Goal: Transaction & Acquisition: Purchase product/service

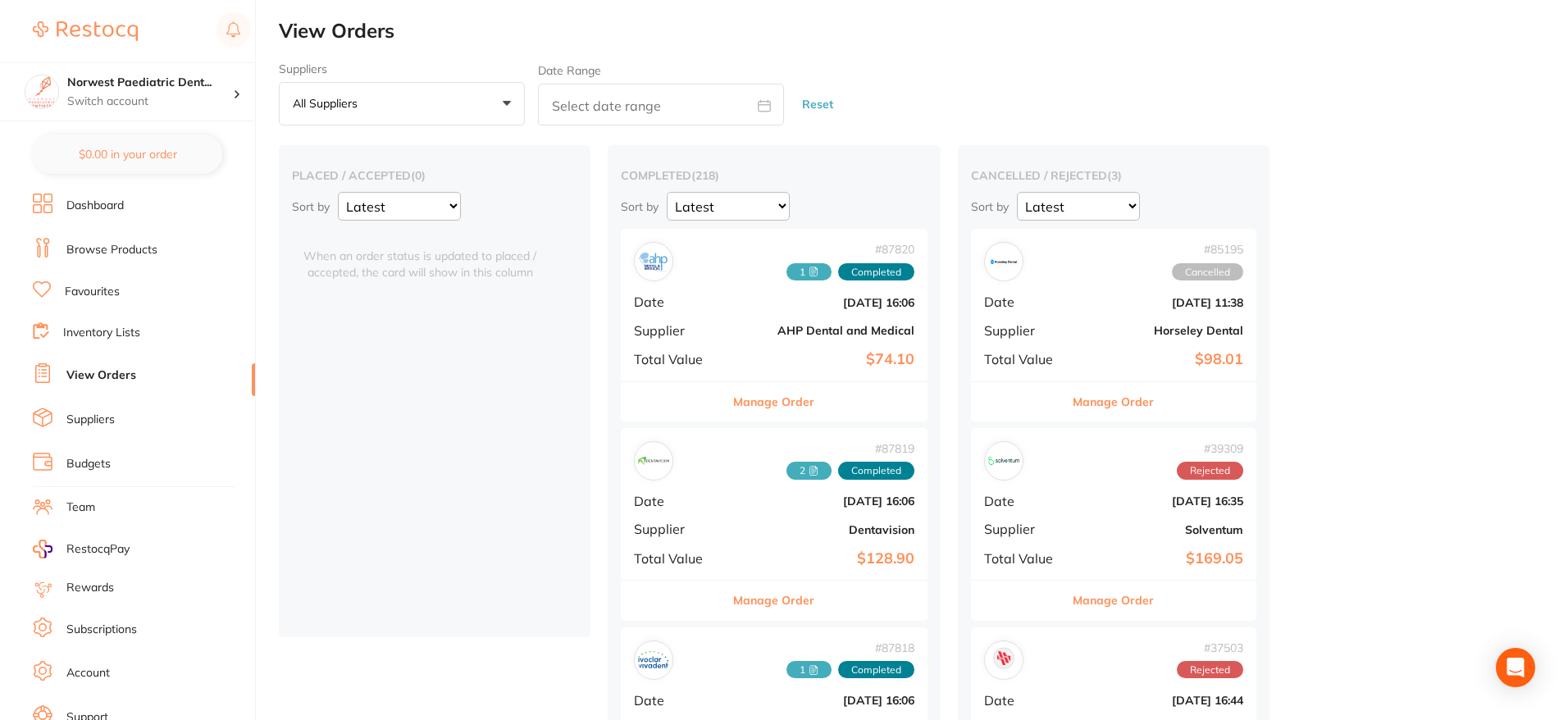
click at [79, 244] on link "Browse Products" at bounding box center [111, 250] width 91 height 17
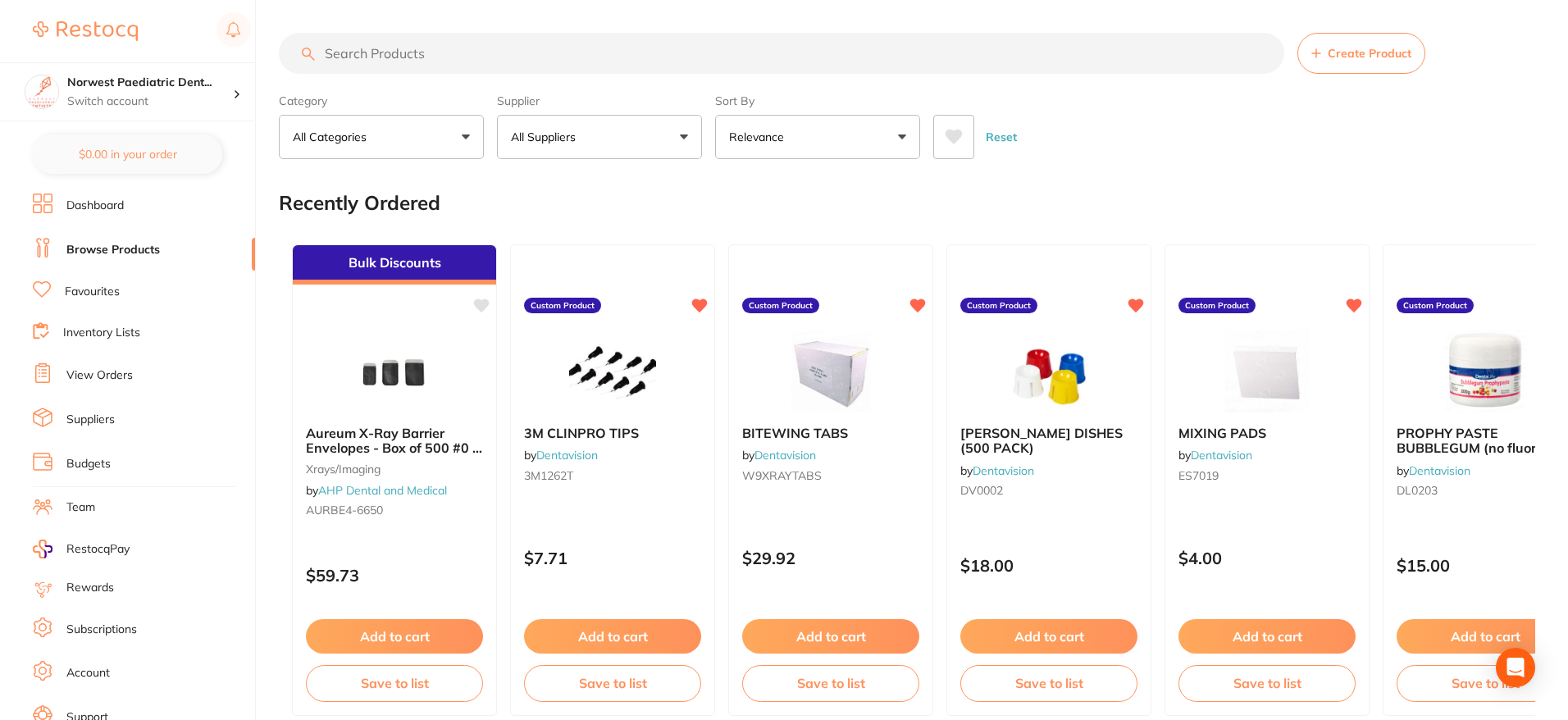
click at [359, 56] on input "search" at bounding box center [781, 54] width 1005 height 41
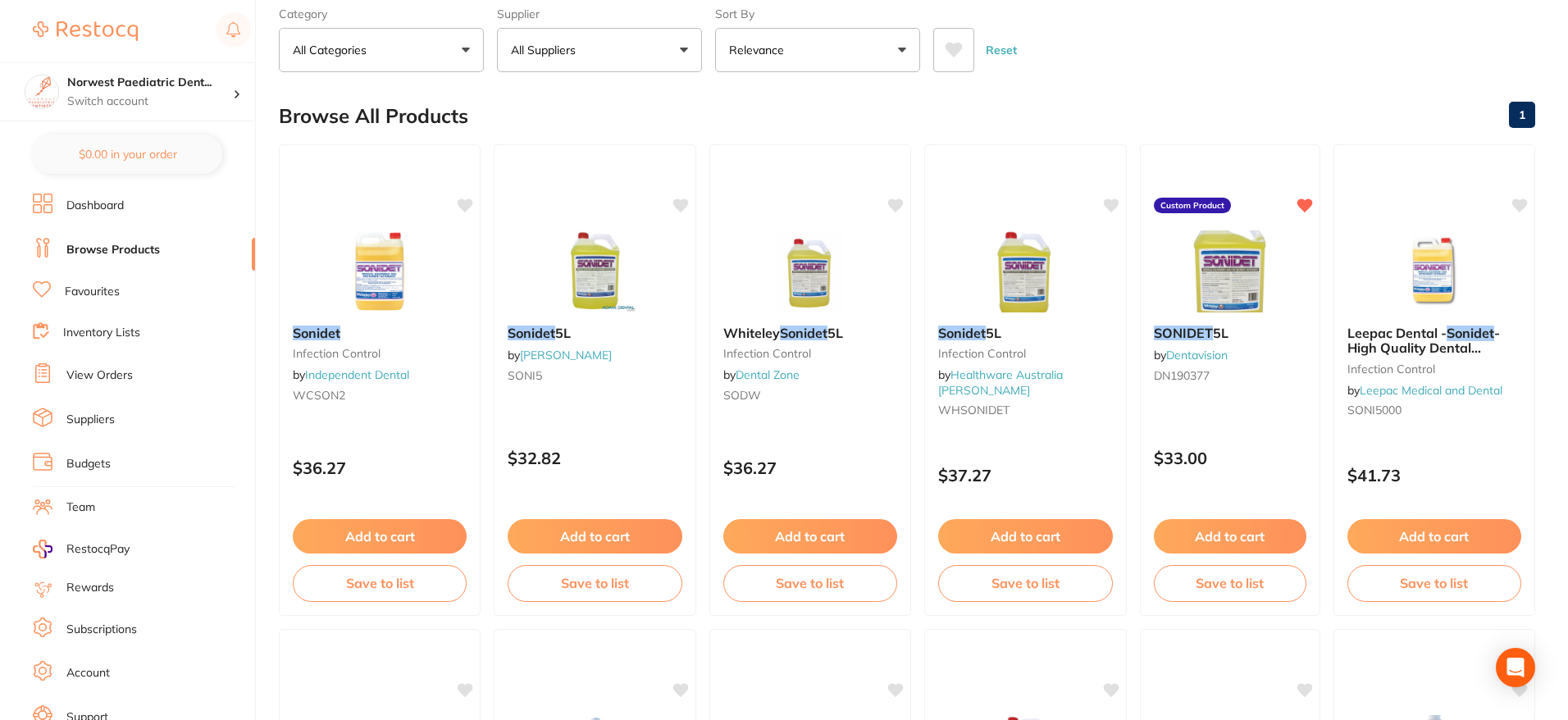
scroll to position [89, 0]
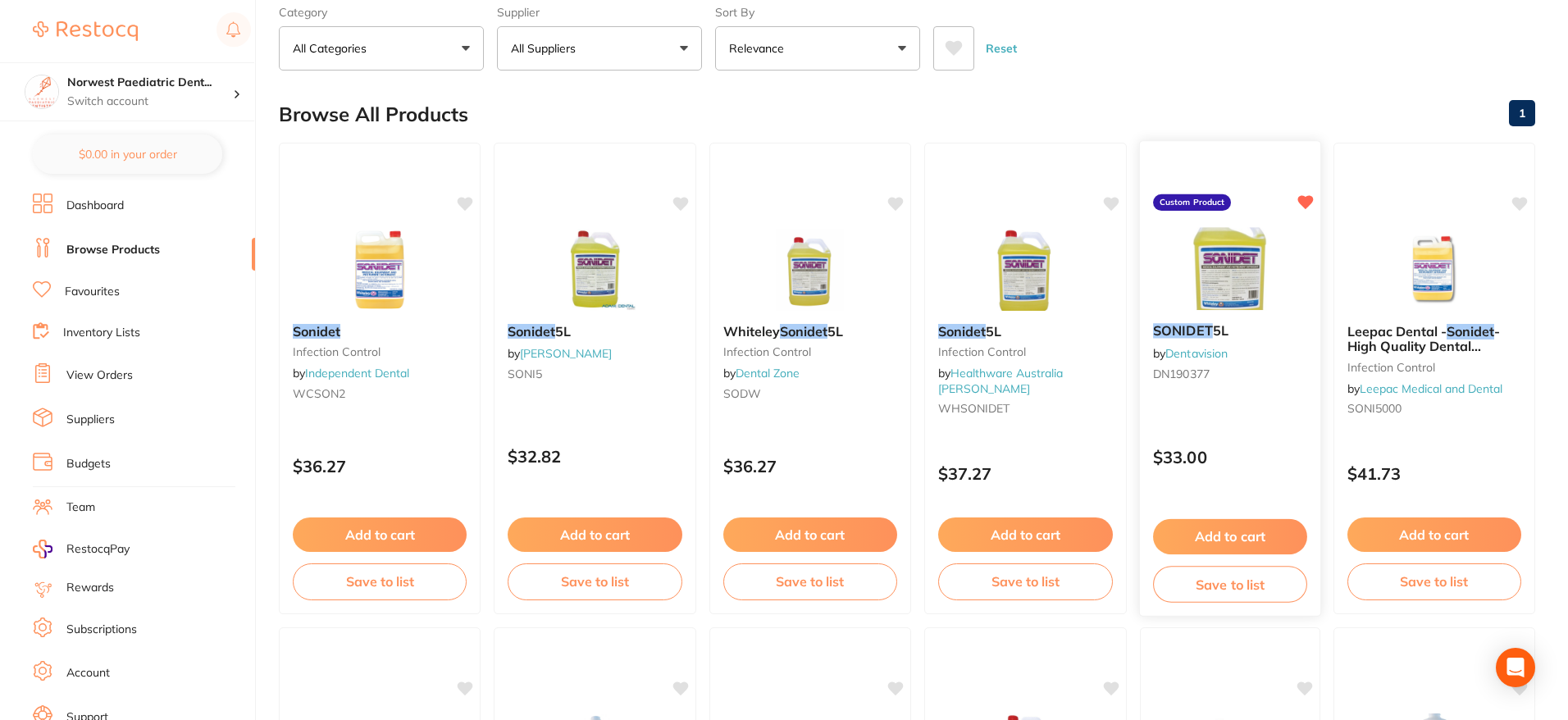
type input "sonidet"
click at [1185, 544] on button "Add to cart" at bounding box center [1231, 537] width 154 height 35
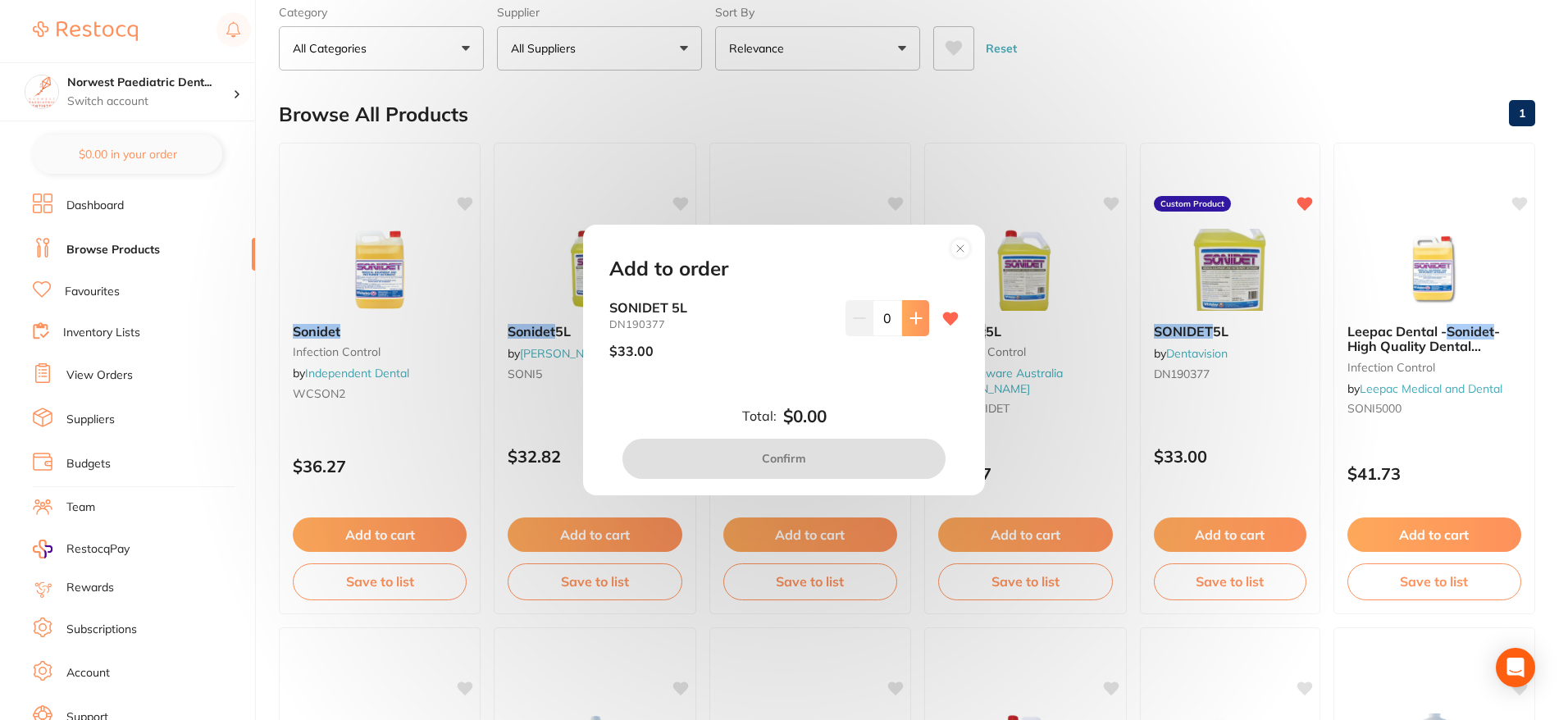
click at [908, 309] on button at bounding box center [916, 318] width 27 height 36
type input "1"
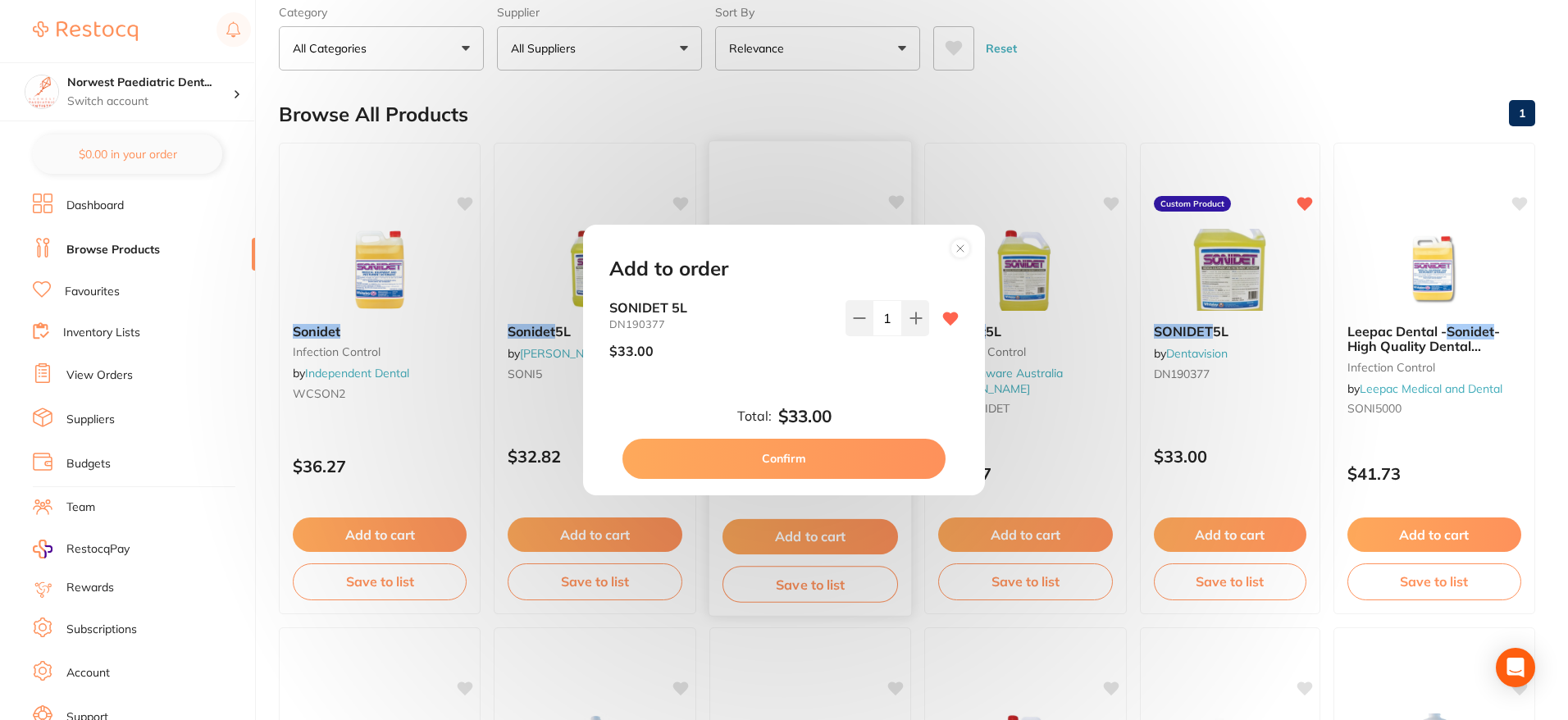
click at [789, 463] on button "Confirm" at bounding box center [784, 458] width 323 height 39
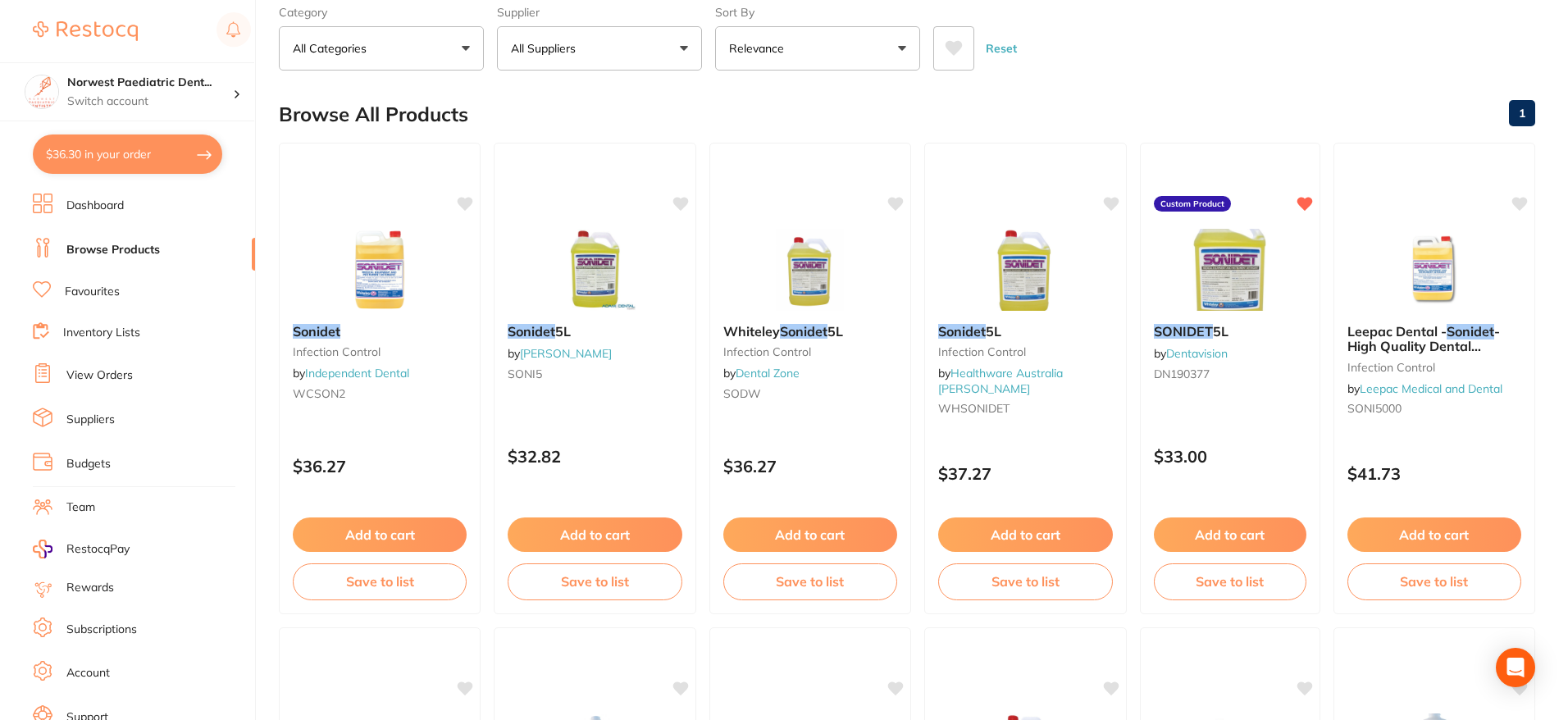
click at [103, 151] on button "$36.30 in your order" at bounding box center [128, 154] width 190 height 39
checkbox input "true"
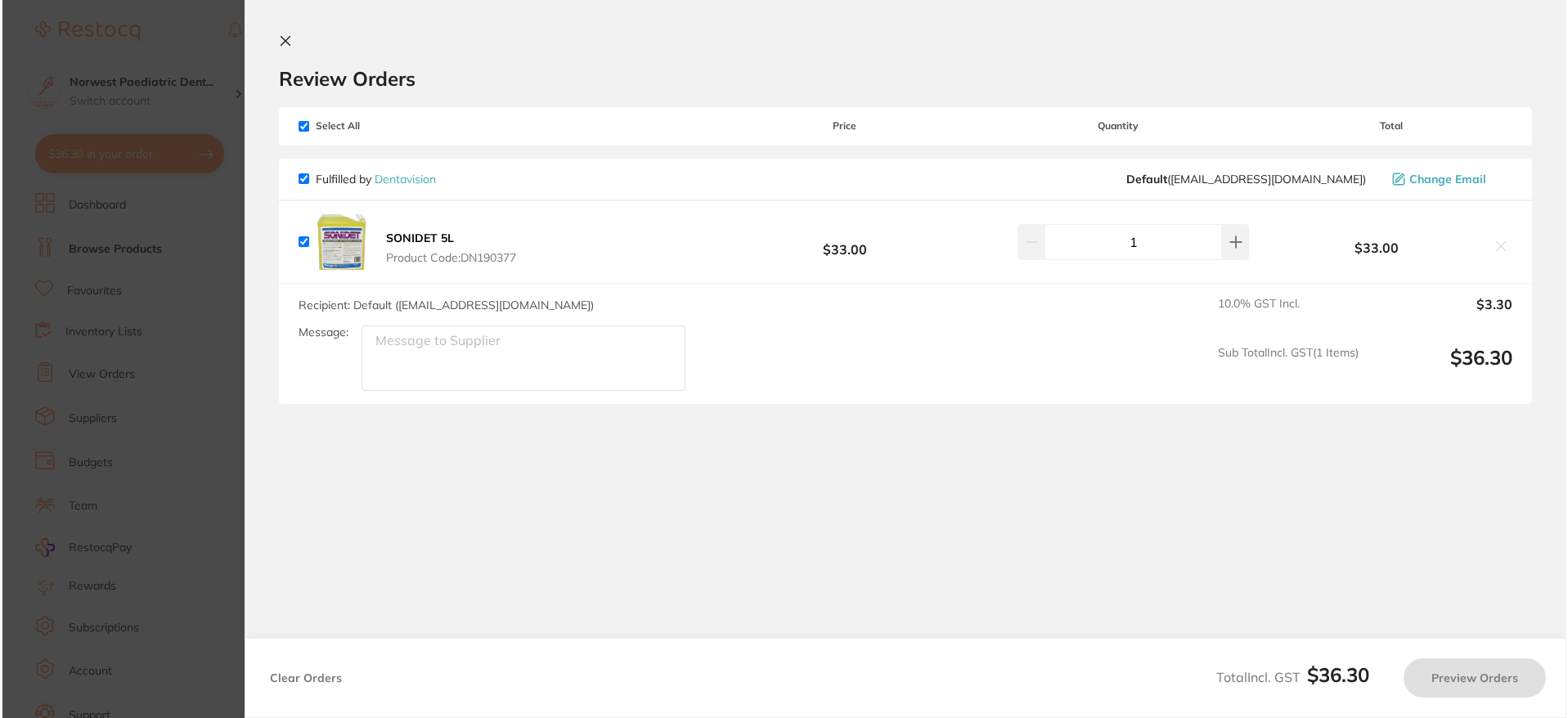
scroll to position [0, 0]
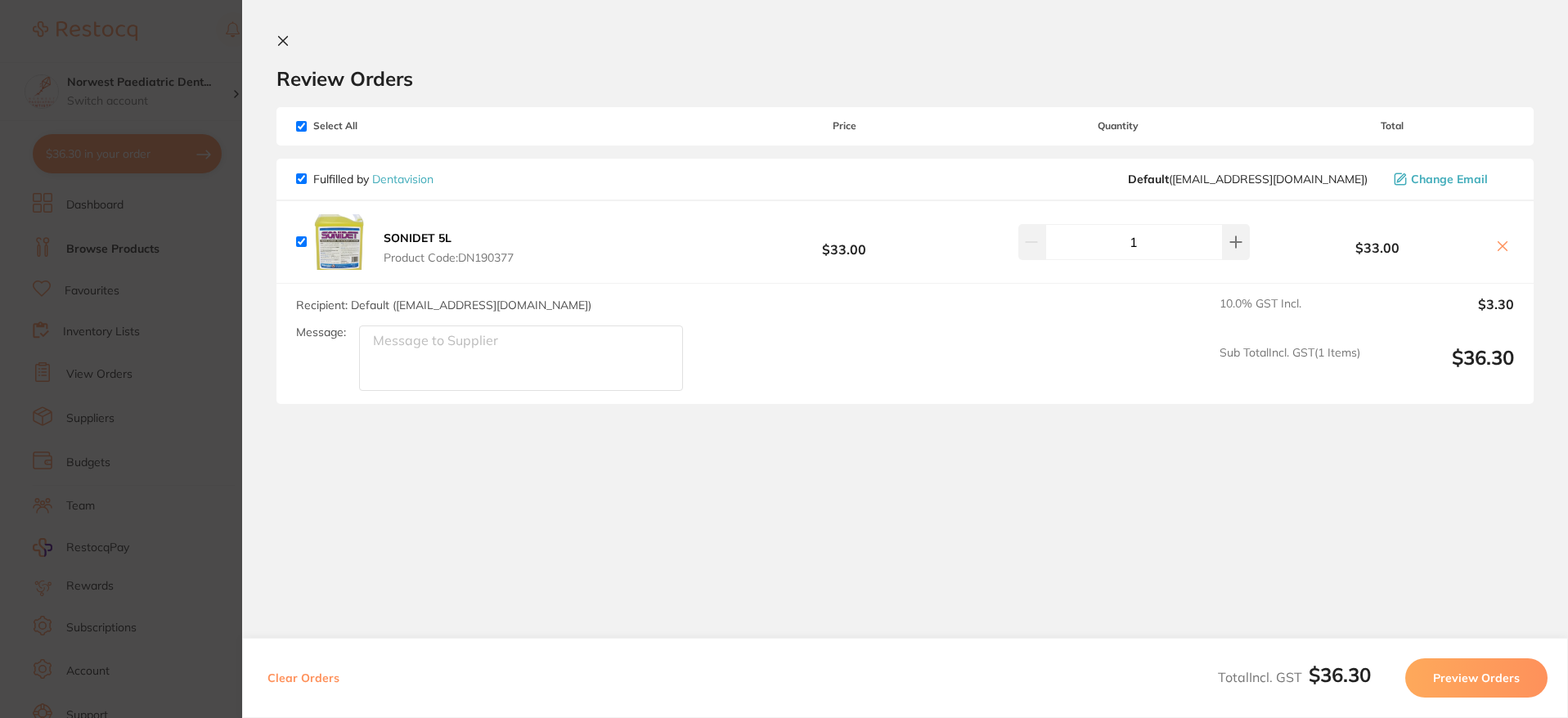
drag, startPoint x: 381, startPoint y: 235, endPoint x: 421, endPoint y: 241, distance: 40.4
click at [420, 241] on button "SONIDET 5L Product Code: DN190377" at bounding box center [449, 247] width 140 height 34
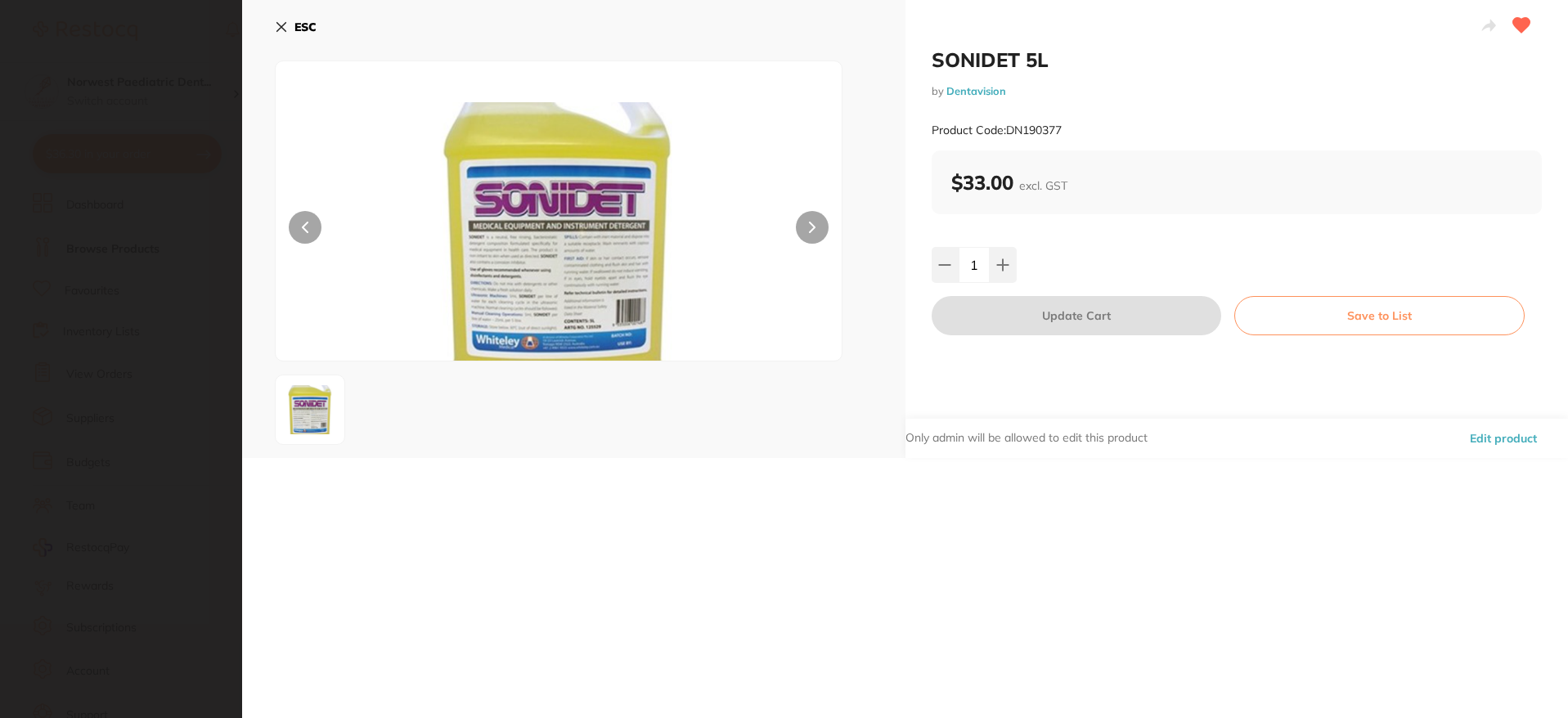
click at [272, 28] on div "ESC" at bounding box center [574, 229] width 663 height 458
click at [279, 28] on icon at bounding box center [281, 27] width 9 height 9
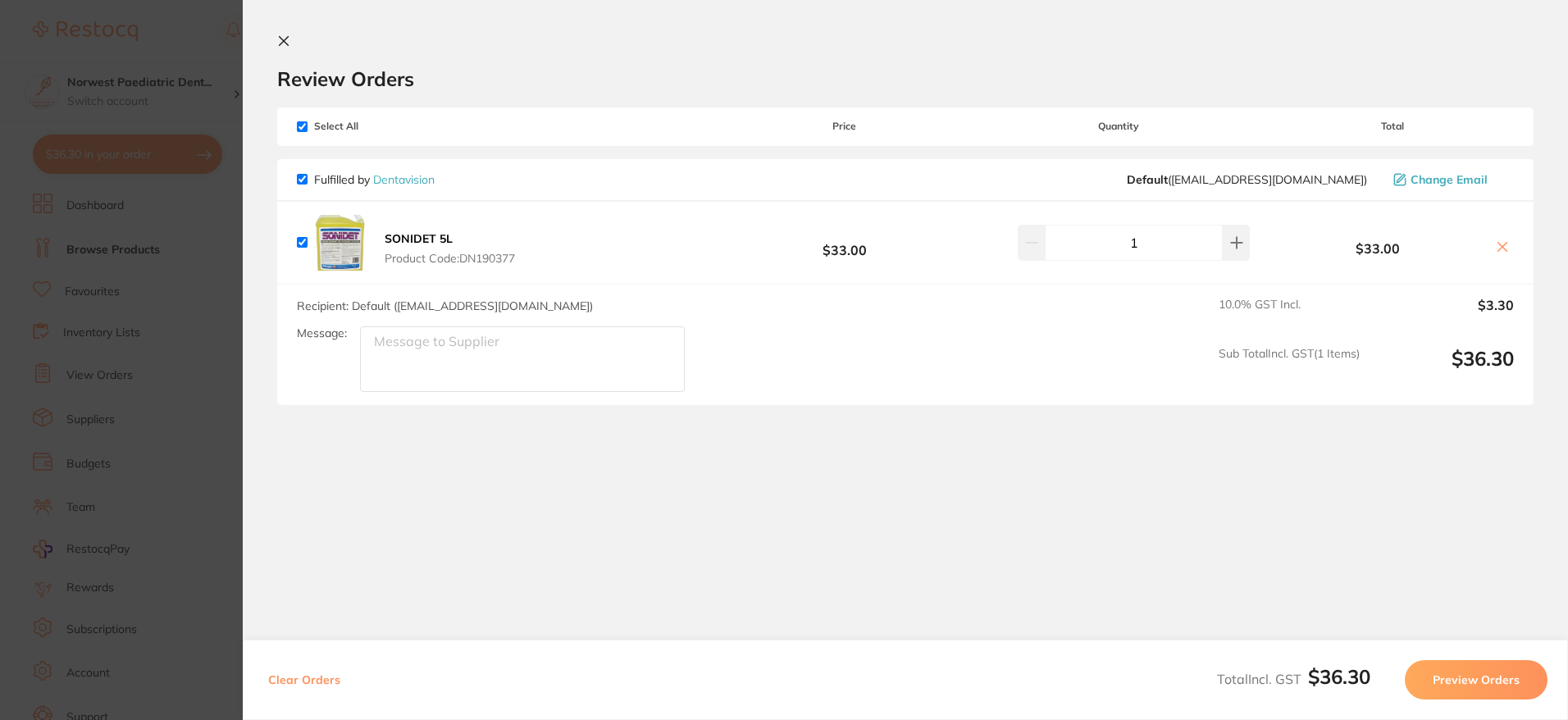
click at [1195, 59] on div "Review Orders" at bounding box center [906, 63] width 1256 height 57
click at [302, 39] on div "Review Orders" at bounding box center [906, 63] width 1256 height 57
click at [273, 33] on section "Review Orders Your orders are being processed and we will notify you once we ha…" at bounding box center [906, 327] width 1326 height 656
click at [277, 38] on icon at bounding box center [283, 40] width 13 height 13
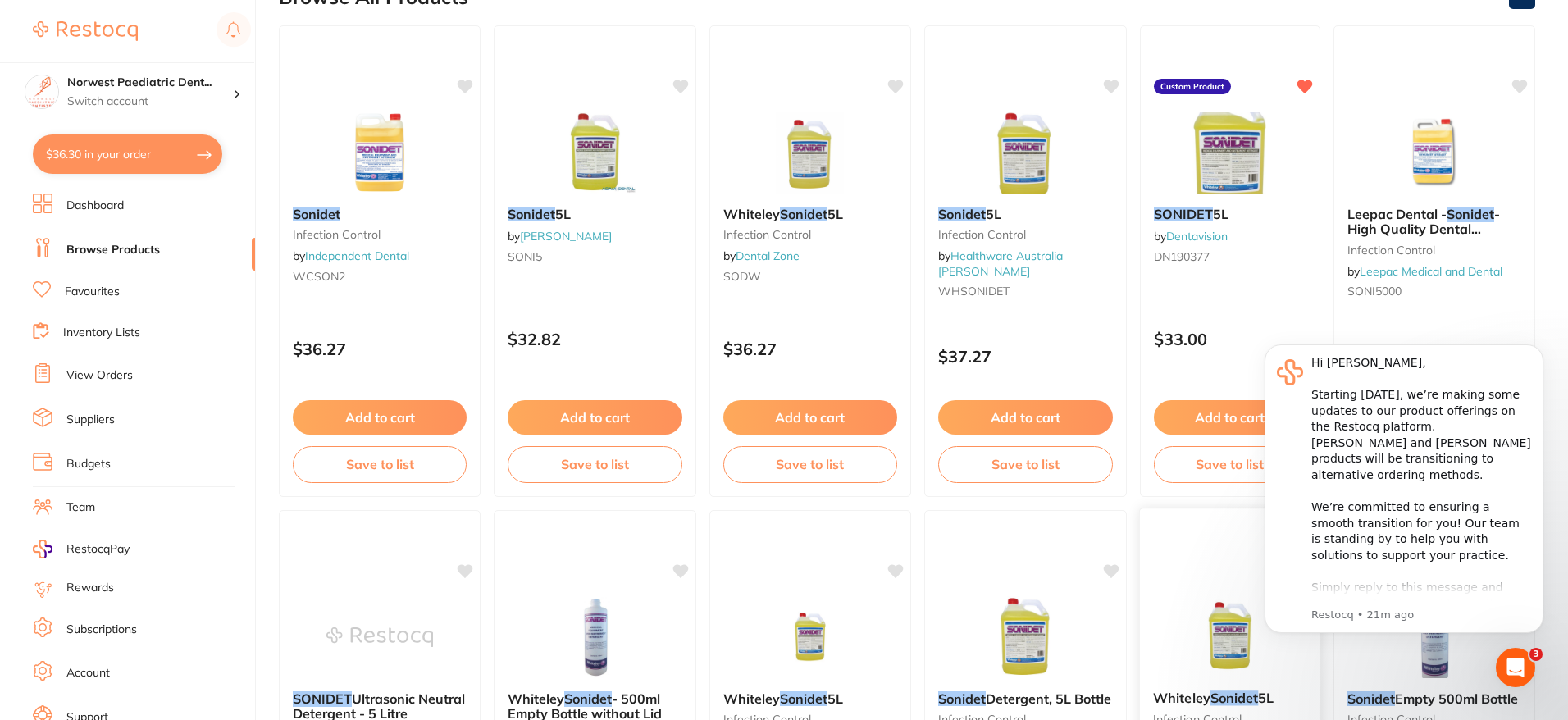
scroll to position [0, 0]
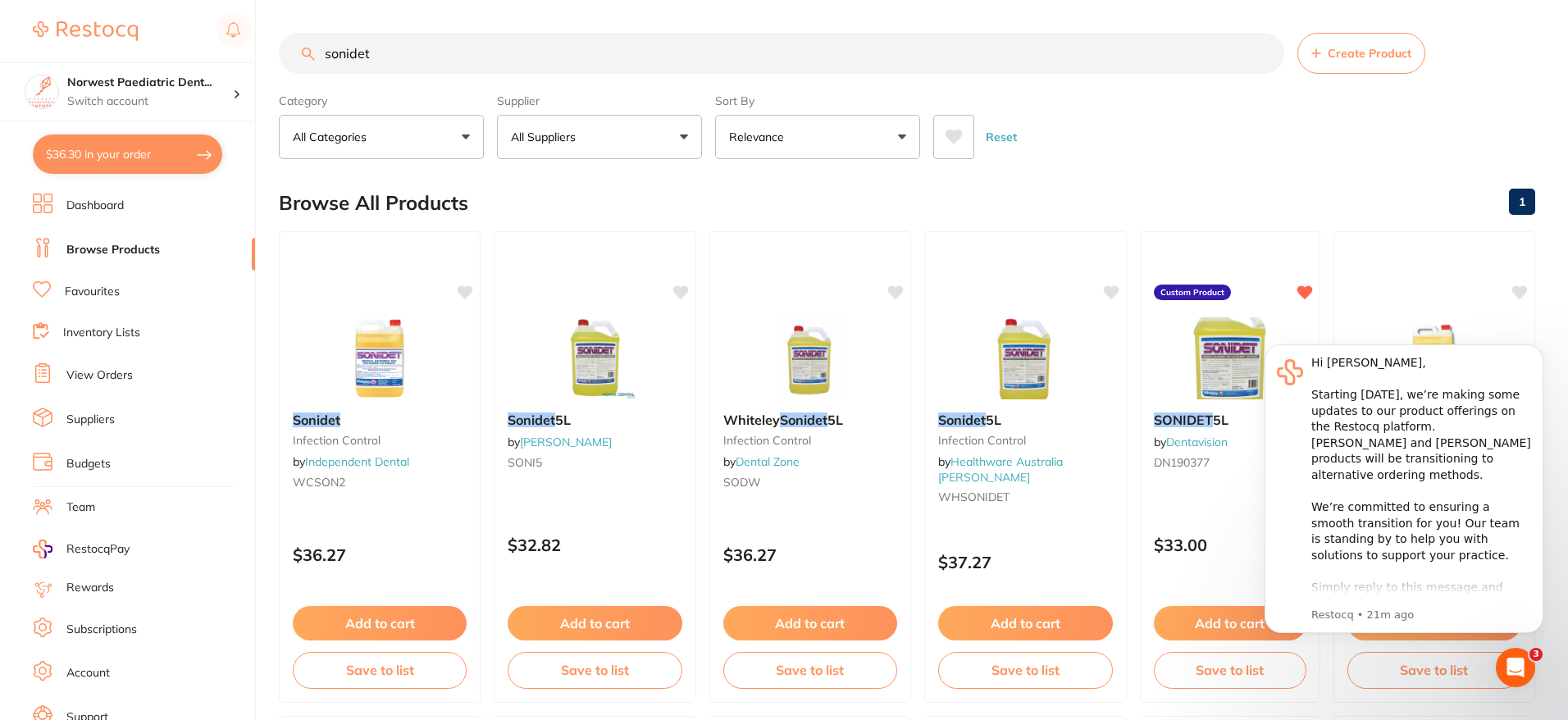
click at [1392, 148] on div "Reset" at bounding box center [1228, 130] width 589 height 58
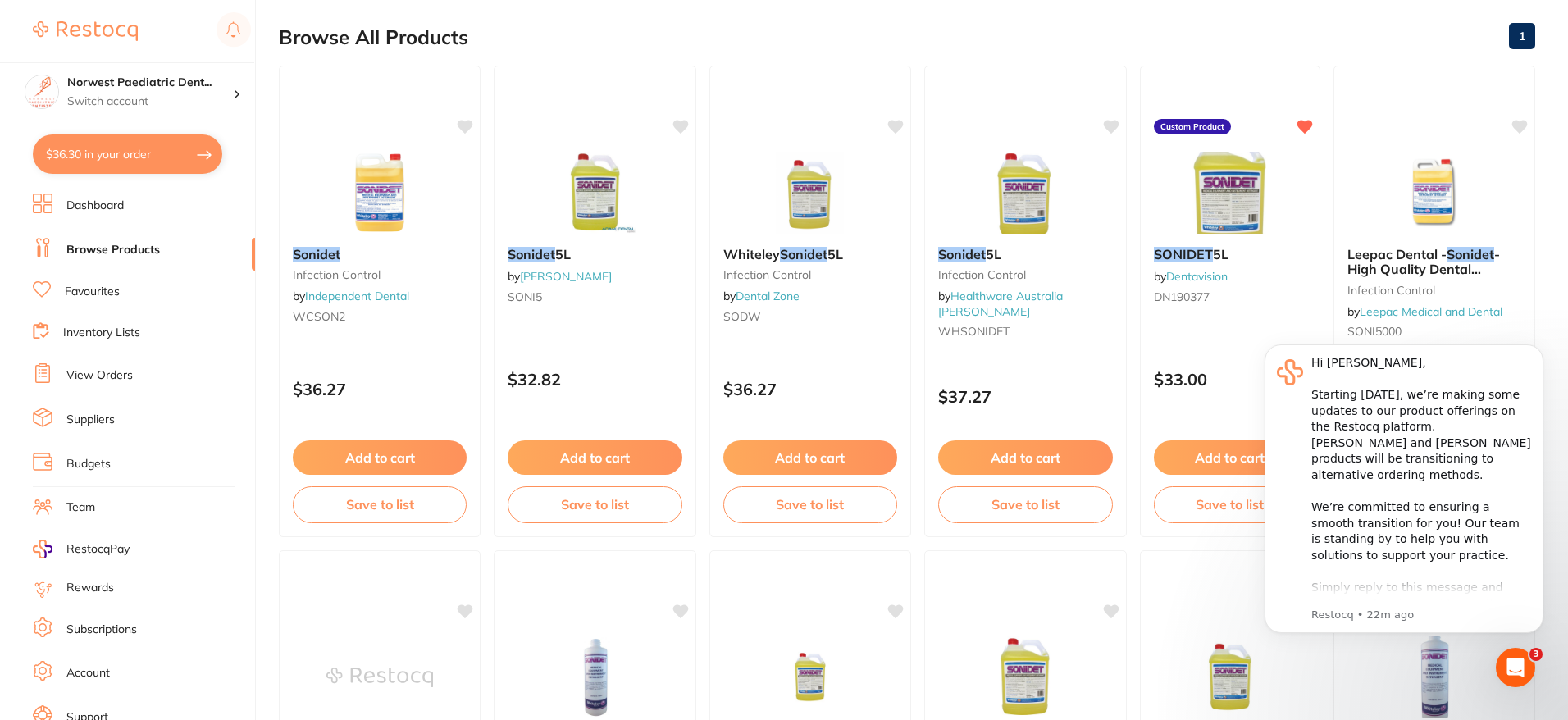
scroll to position [172, 0]
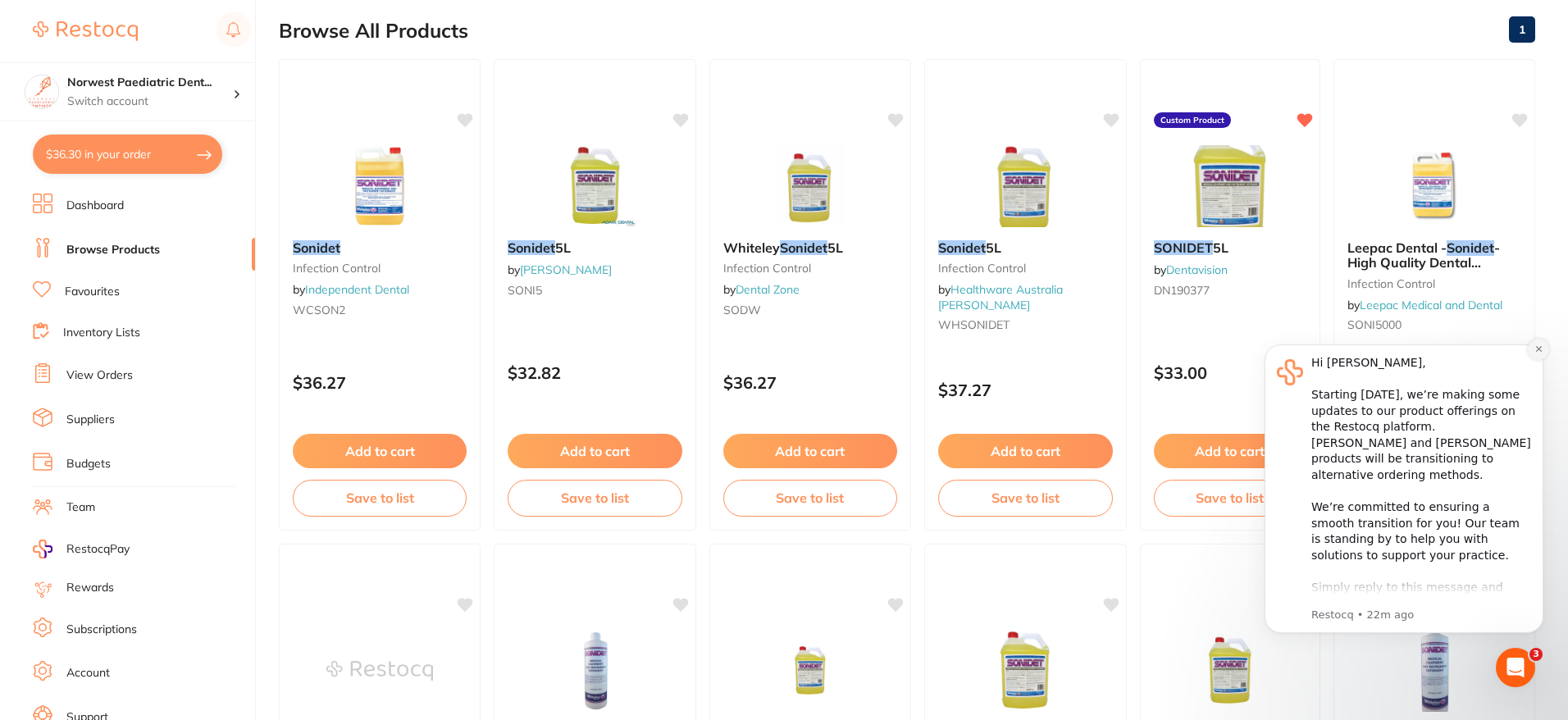
click at [1535, 345] on icon "Dismiss notification" at bounding box center [1539, 349] width 9 height 9
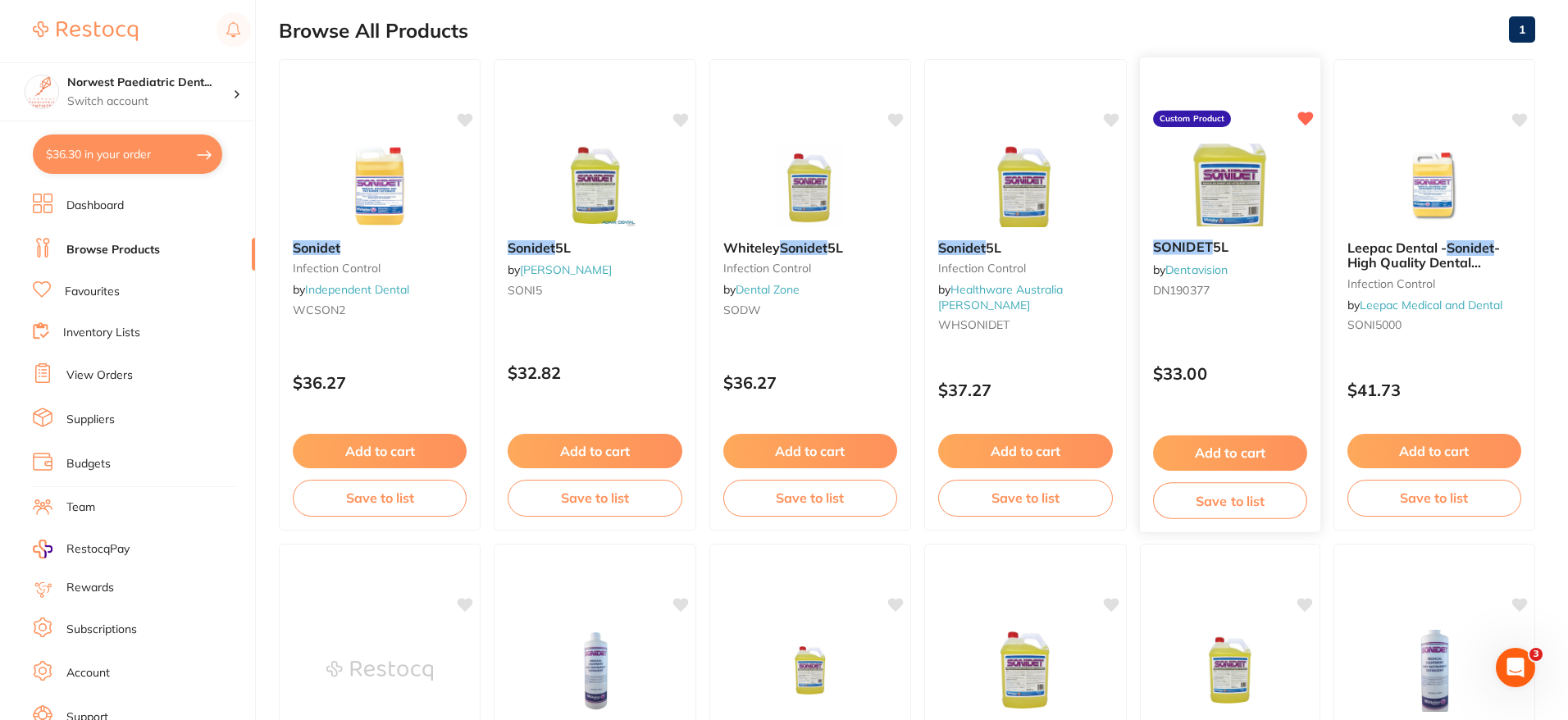
click at [1210, 458] on button "Add to cart" at bounding box center [1231, 453] width 154 height 35
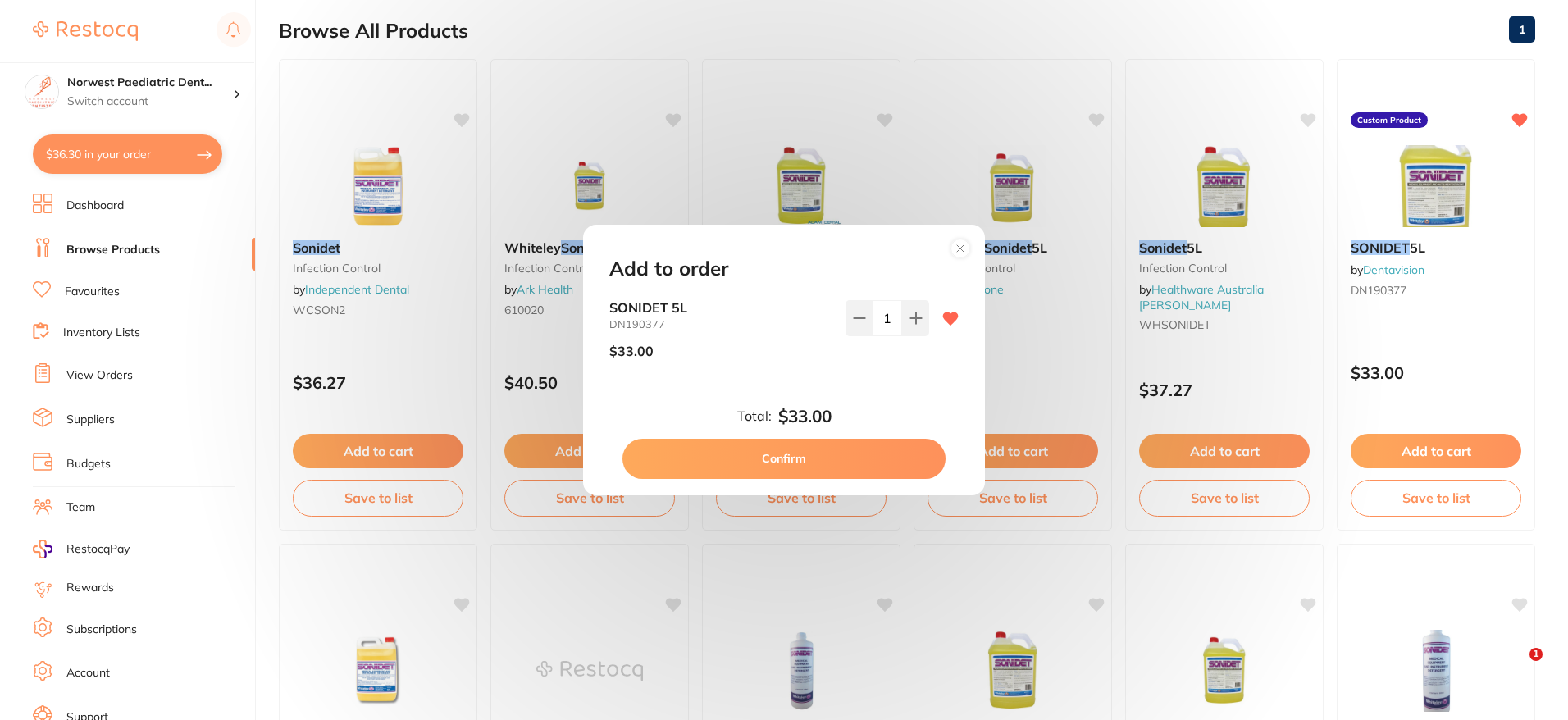
click at [100, 173] on div "Add to order SONIDET 5L DN190377 $33.00 1 Total: $33.00 Confirm" at bounding box center [784, 360] width 1568 height 720
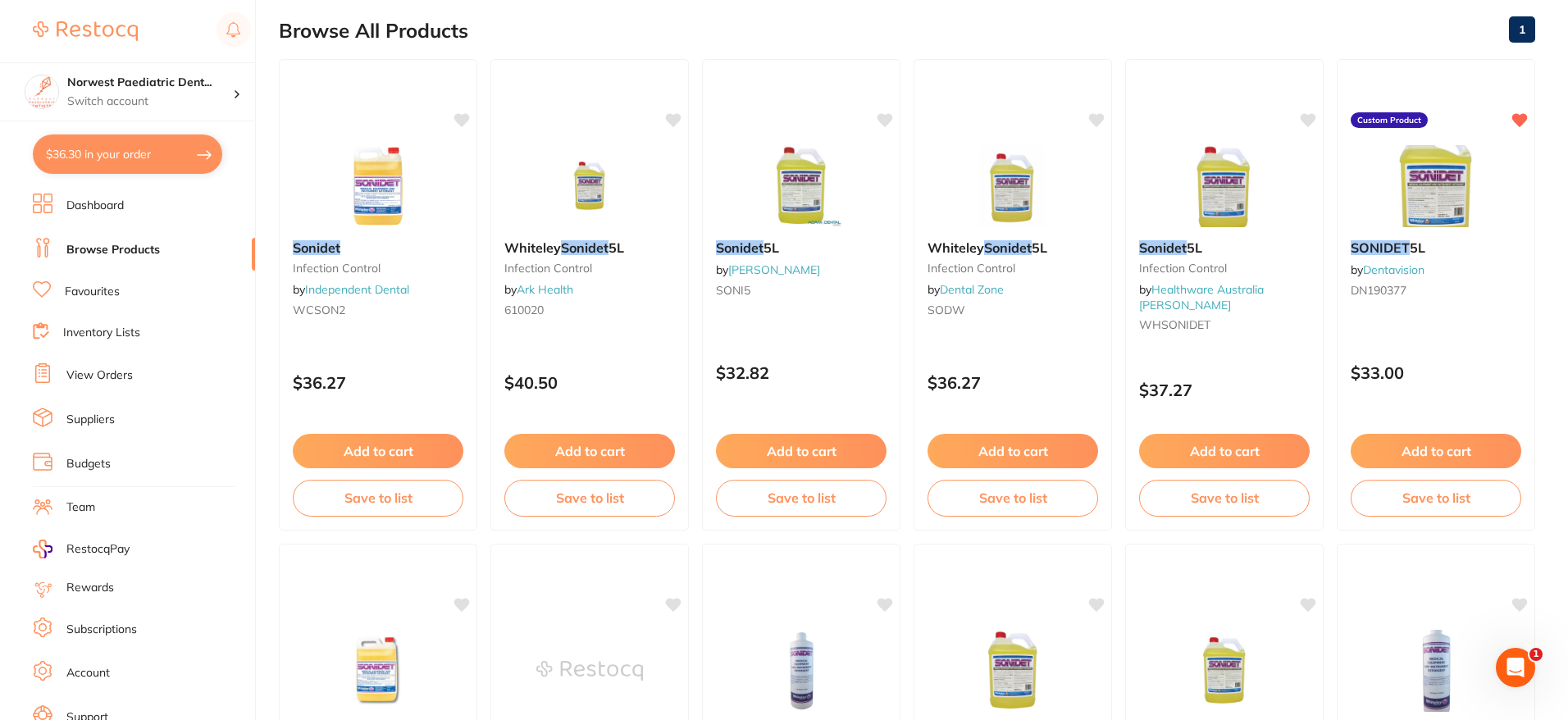
scroll to position [0, 0]
click at [133, 150] on button "$36.30 in your order" at bounding box center [128, 154] width 190 height 39
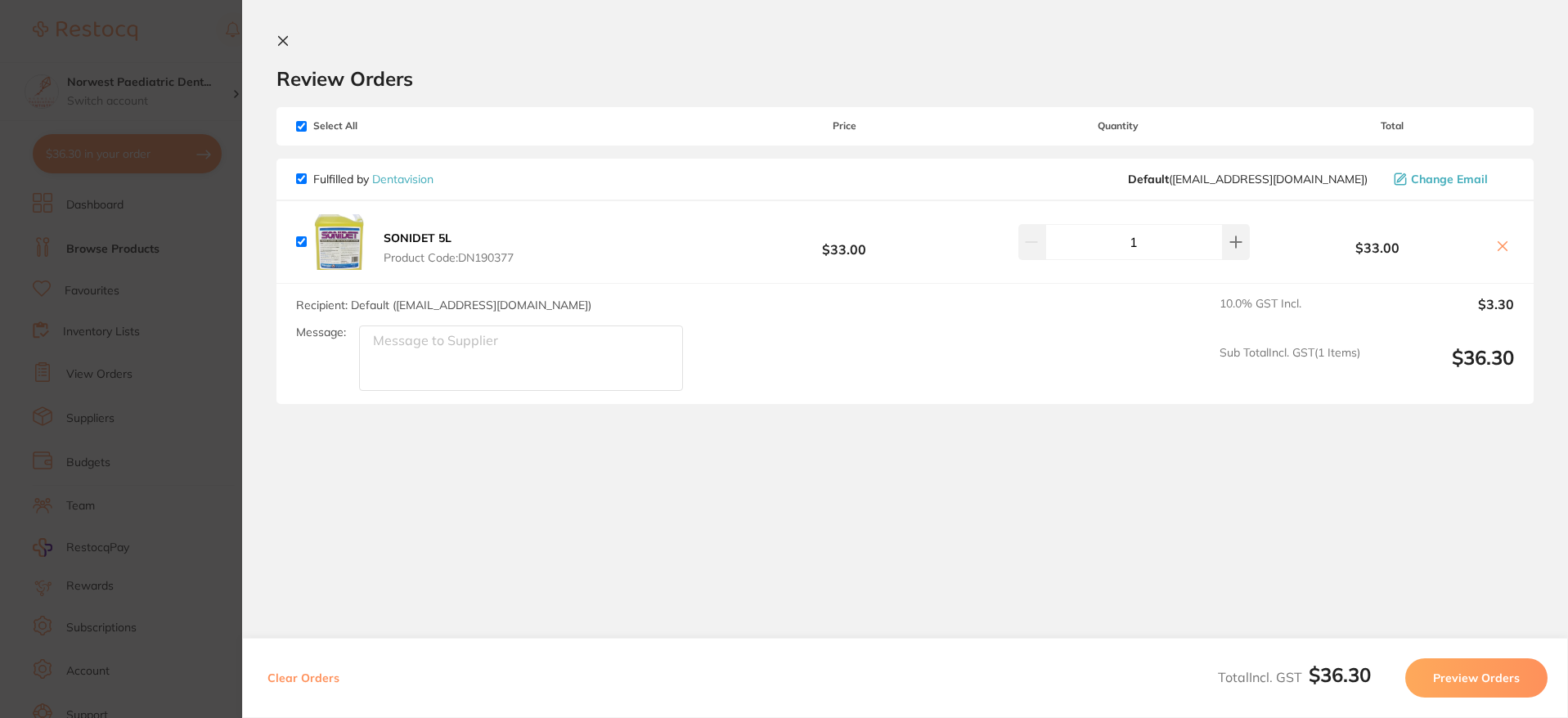
click at [411, 351] on textarea "Message:" at bounding box center [521, 358] width 324 height 65
drag, startPoint x: 411, startPoint y: 352, endPoint x: 757, endPoint y: 58, distance: 454.0
click at [428, 351] on textarea "PICK UP PLEASE" at bounding box center [521, 358] width 324 height 65
type textarea "PICK UP PLEASE"
click at [288, 43] on icon at bounding box center [282, 40] width 13 height 13
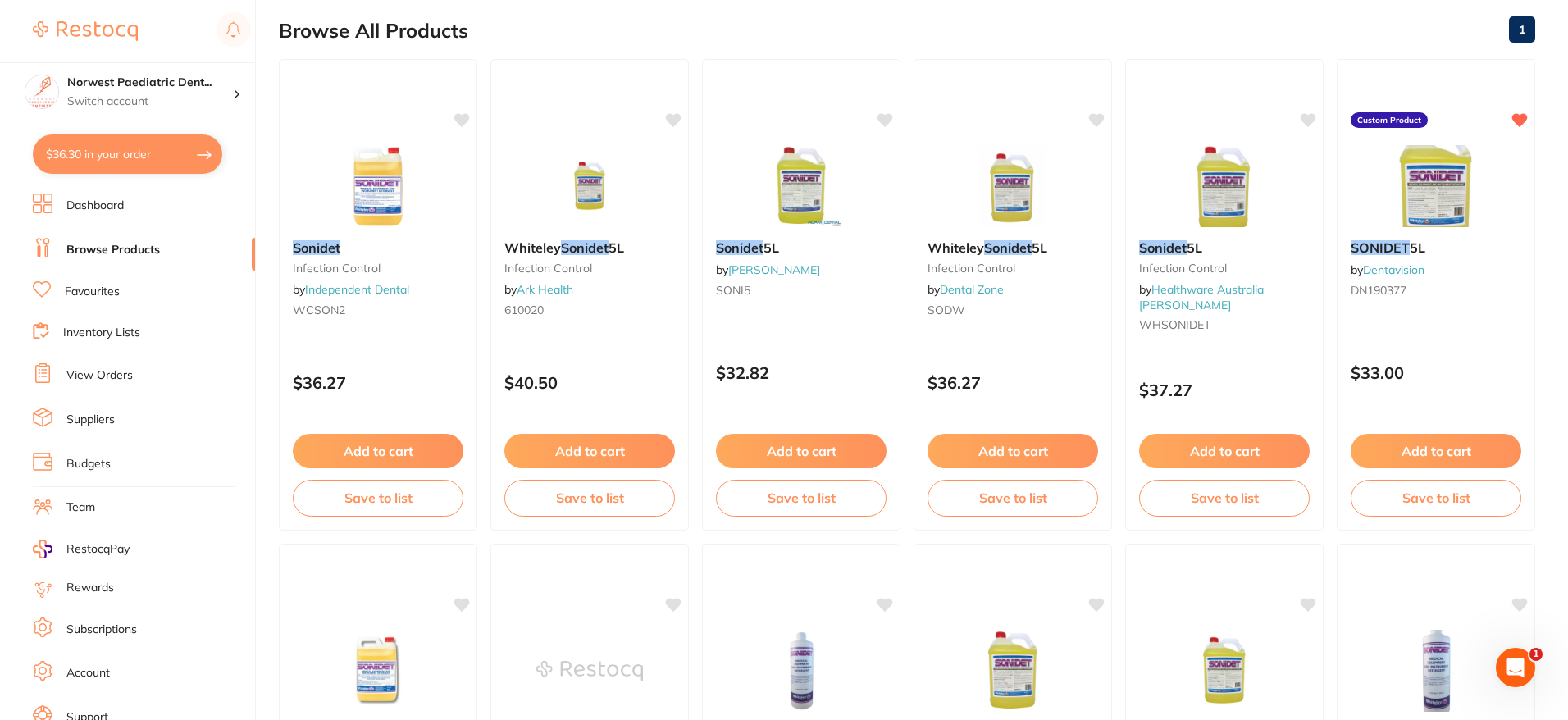
scroll to position [55, 0]
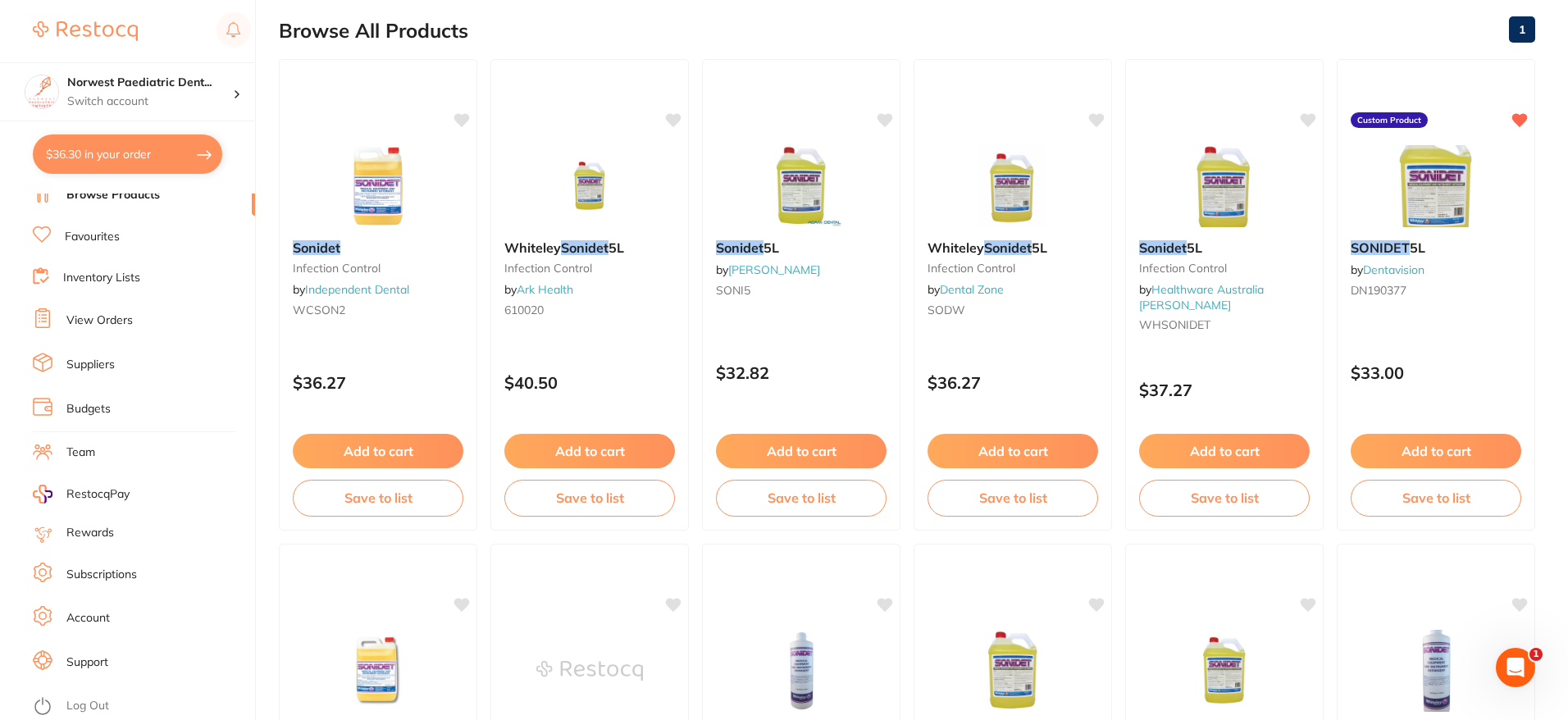
click at [99, 167] on button "$36.30 in your order" at bounding box center [128, 154] width 190 height 39
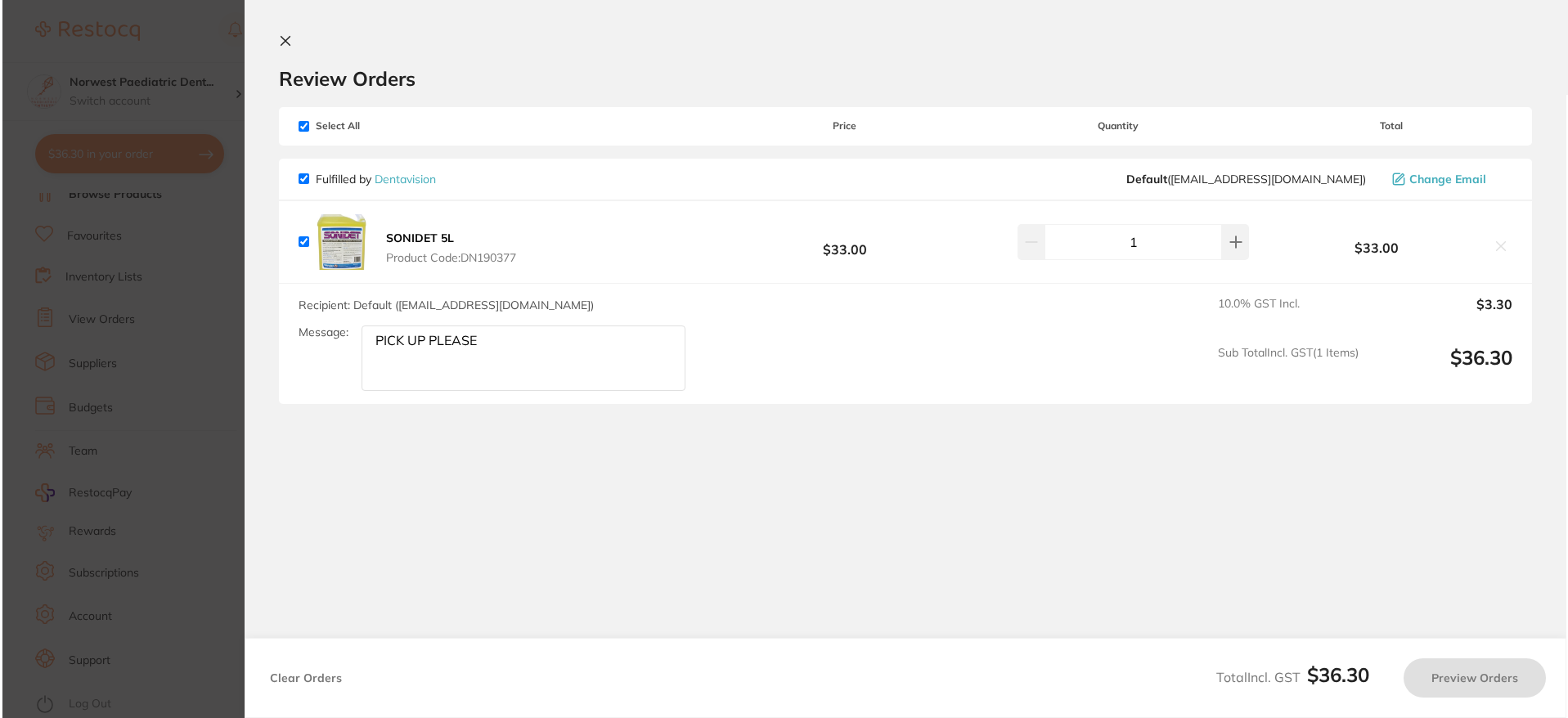
scroll to position [0, 0]
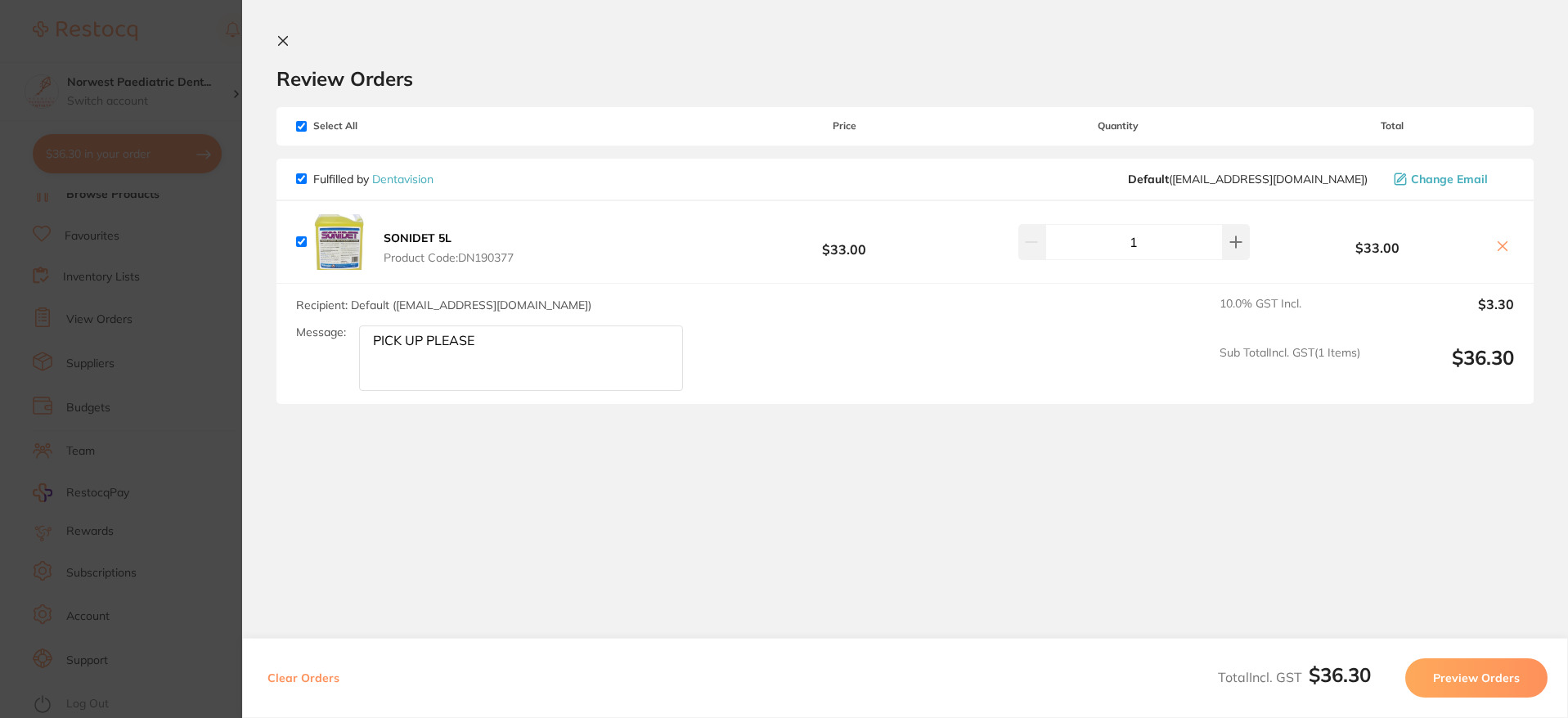
click at [1482, 680] on button "Preview Orders" at bounding box center [1476, 678] width 142 height 39
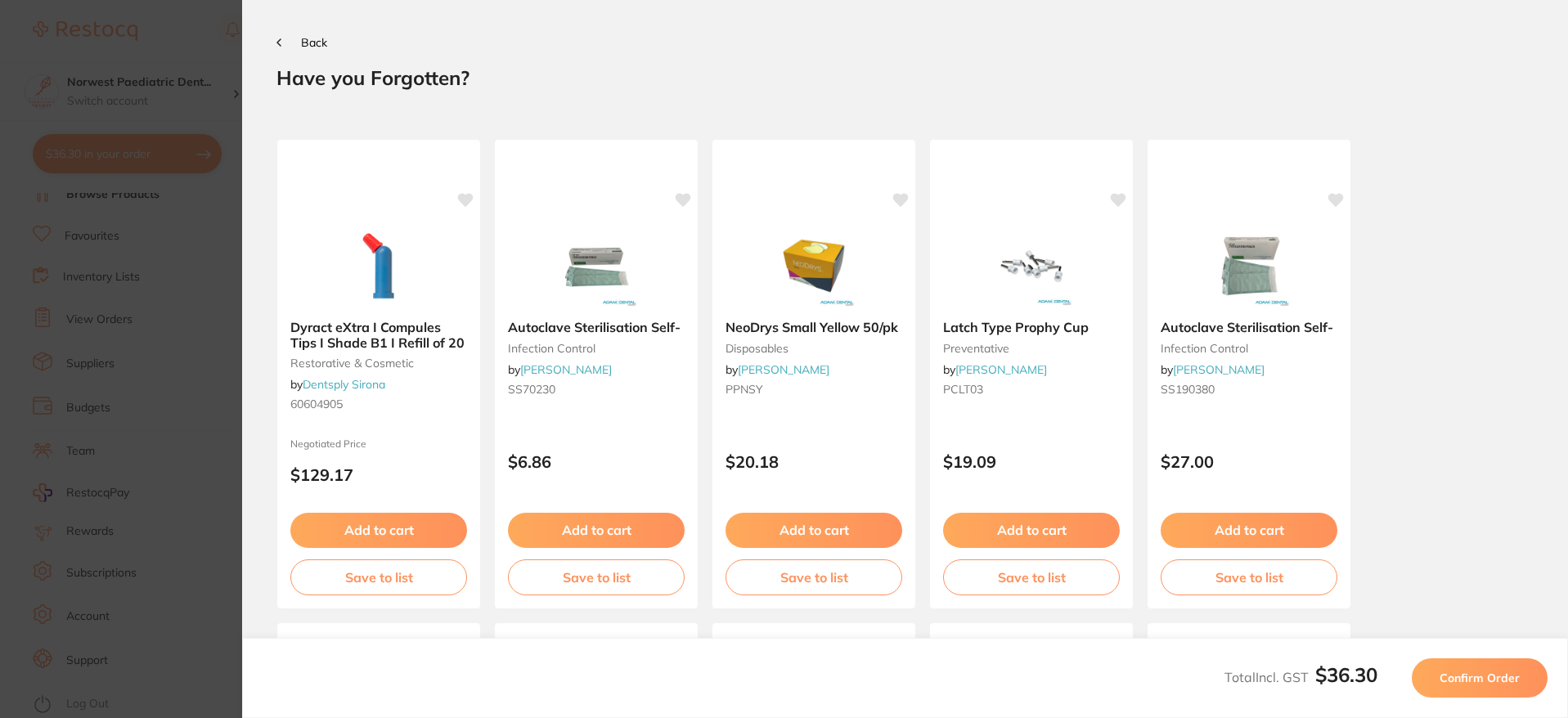
click at [1469, 680] on span "Confirm Order" at bounding box center [1479, 678] width 80 height 15
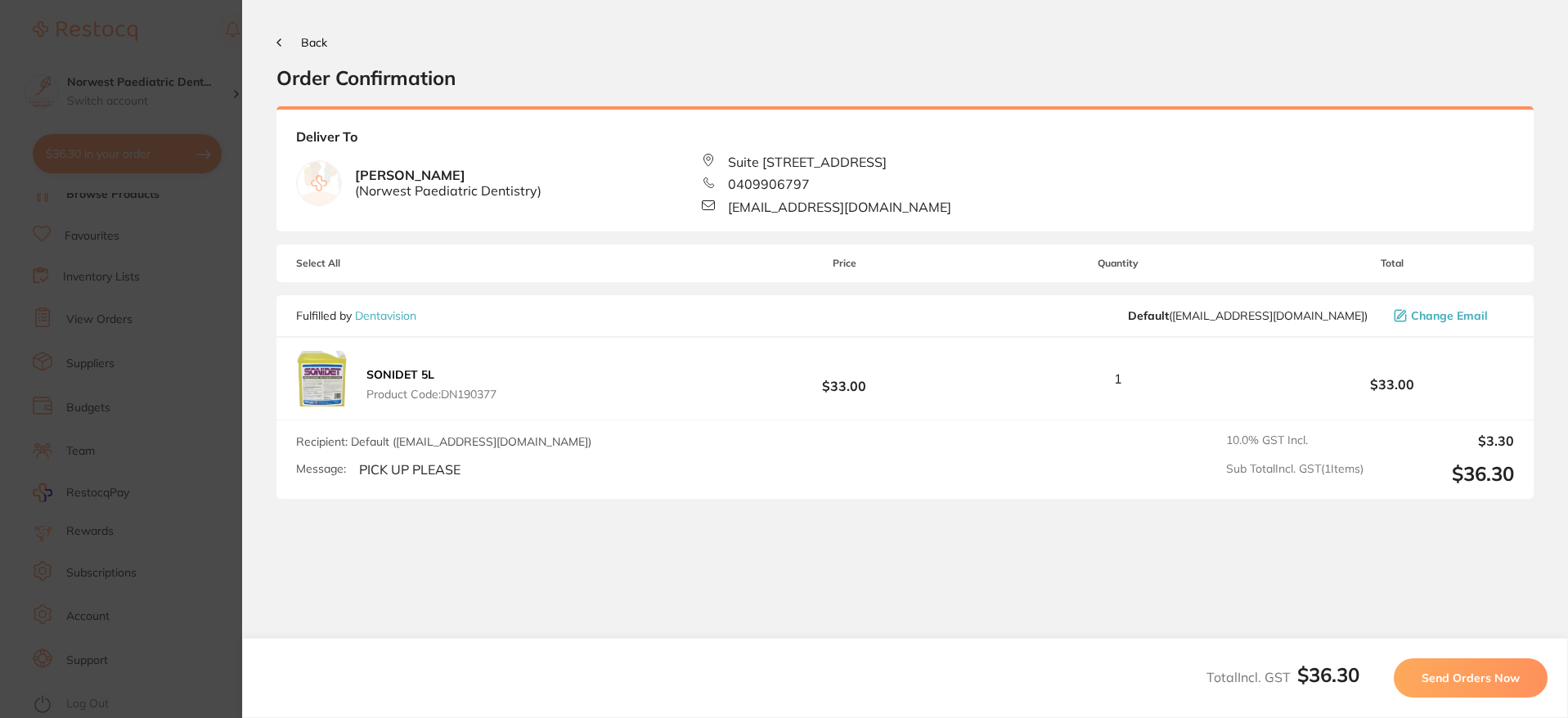
click at [1469, 681] on span "Send Orders Now" at bounding box center [1470, 678] width 98 height 15
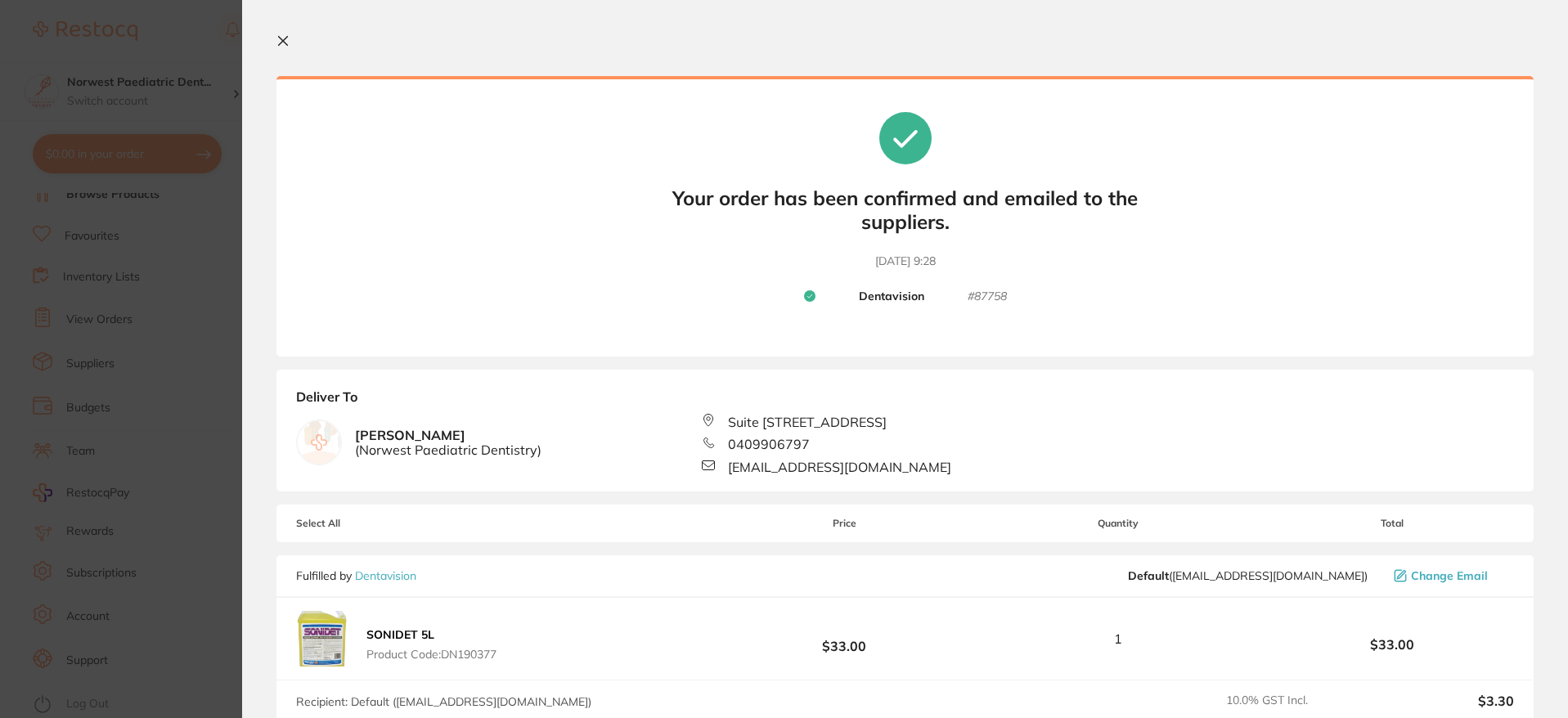
click at [273, 39] on section "Your orders are being processed and we will notify you once we have placed the …" at bounding box center [905, 359] width 1325 height 718
